Goal: Transaction & Acquisition: Purchase product/service

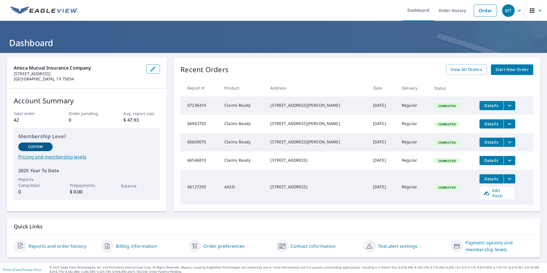
click at [506, 68] on span "Start New Order" at bounding box center [511, 69] width 33 height 7
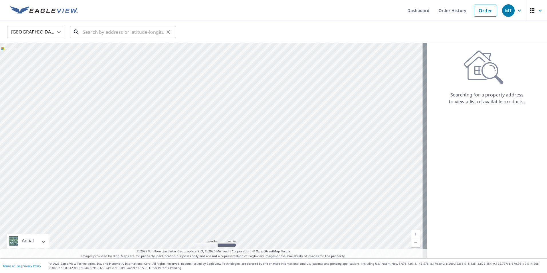
drag, startPoint x: 97, startPoint y: 35, endPoint x: 107, endPoint y: 33, distance: 10.1
click at [97, 35] on input "text" at bounding box center [124, 32] width 82 height 16
paste input "[STREET_ADDRESS]"
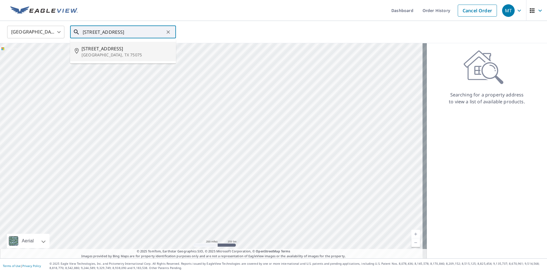
click at [124, 54] on p "[GEOGRAPHIC_DATA], TX 75075" at bounding box center [127, 55] width 90 height 6
type input "[STREET_ADDRESS]"
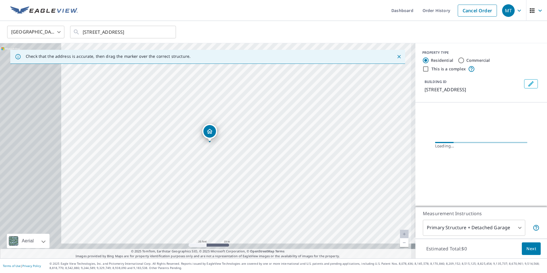
drag, startPoint x: 178, startPoint y: 156, endPoint x: 266, endPoint y: 135, distance: 90.3
click at [266, 135] on div "[STREET_ADDRESS]" at bounding box center [207, 150] width 415 height 215
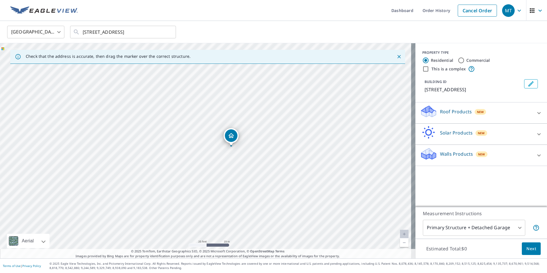
drag, startPoint x: 219, startPoint y: 152, endPoint x: 245, endPoint y: 148, distance: 25.8
click at [245, 148] on div "[STREET_ADDRESS]" at bounding box center [207, 150] width 415 height 215
click at [487, 112] on div "Roof Products New" at bounding box center [476, 113] width 112 height 16
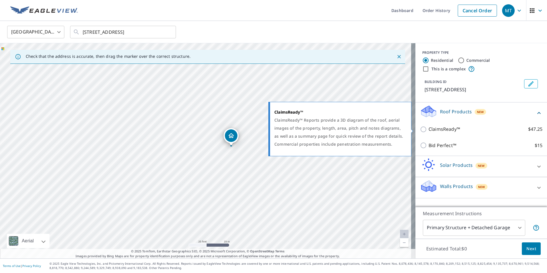
click at [428, 129] on p "ClaimsReady™" at bounding box center [443, 129] width 31 height 7
click at [428, 129] on input "ClaimsReady™ $47.25" at bounding box center [424, 129] width 9 height 7
checkbox input "true"
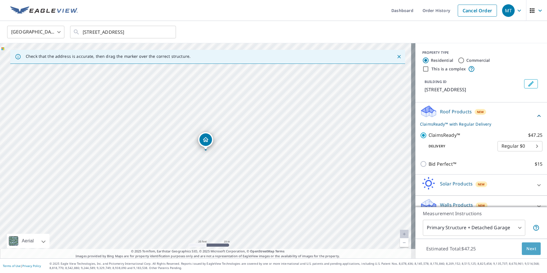
click at [527, 244] on button "Next" at bounding box center [531, 248] width 19 height 13
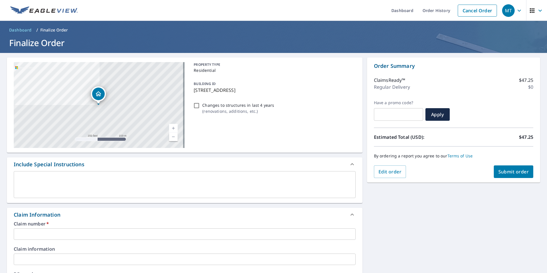
click at [53, 231] on input "text" at bounding box center [185, 233] width 342 height 11
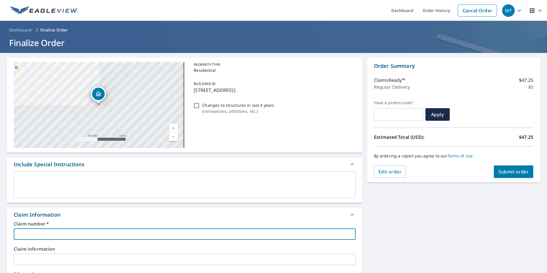
paste input "60010572433"
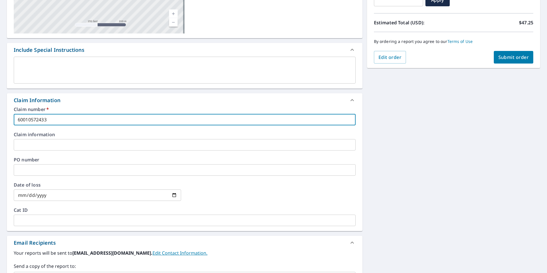
scroll to position [143, 0]
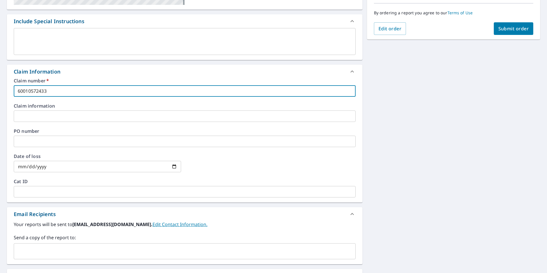
type input "60010572433"
click at [517, 31] on span "Submit order" at bounding box center [513, 28] width 31 height 6
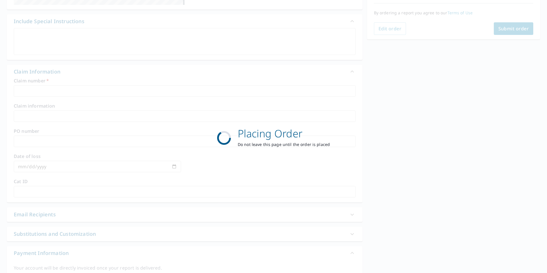
scroll to position [64, 0]
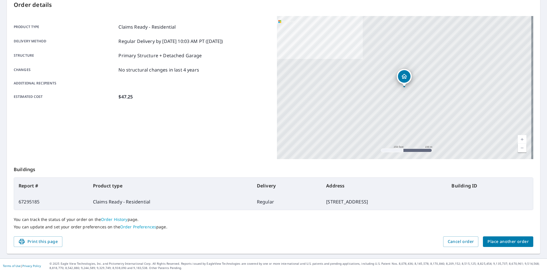
click at [504, 239] on span "Place another order" at bounding box center [507, 241] width 41 height 7
